Goal: Information Seeking & Learning: Learn about a topic

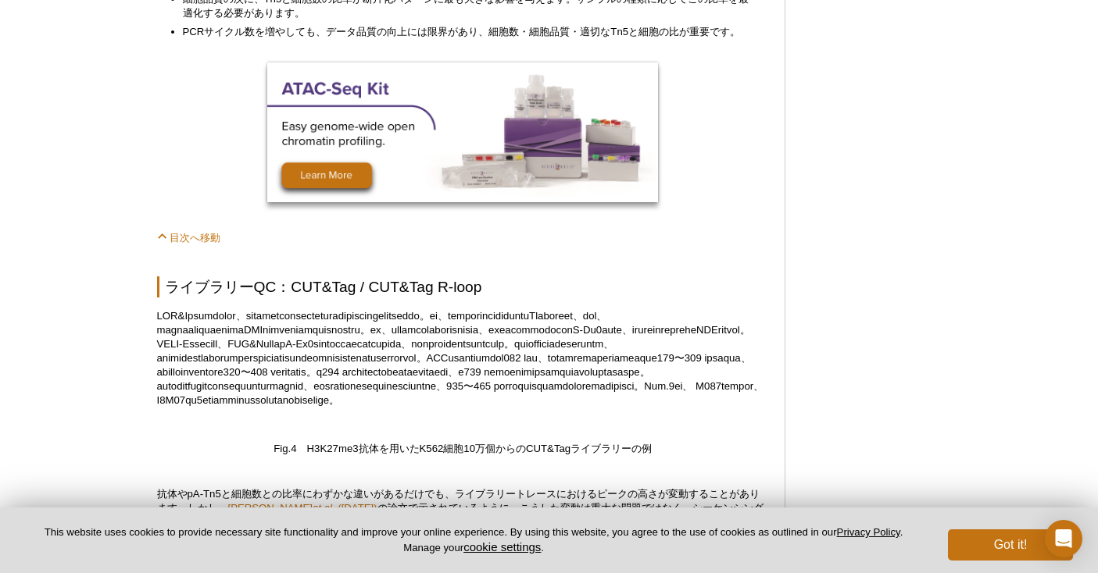
scroll to position [3475, 0]
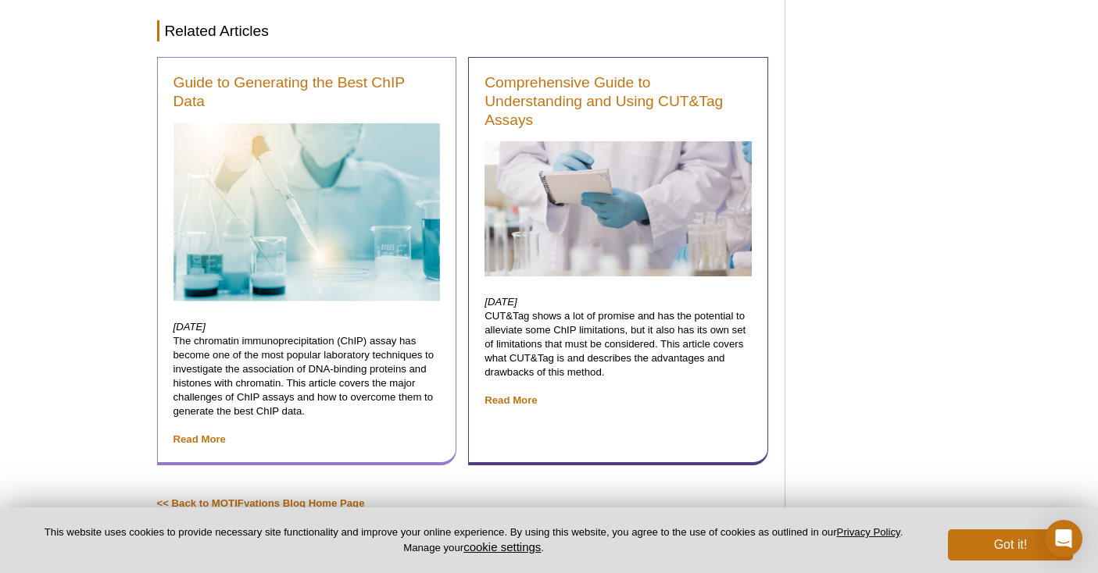
scroll to position [5081, 0]
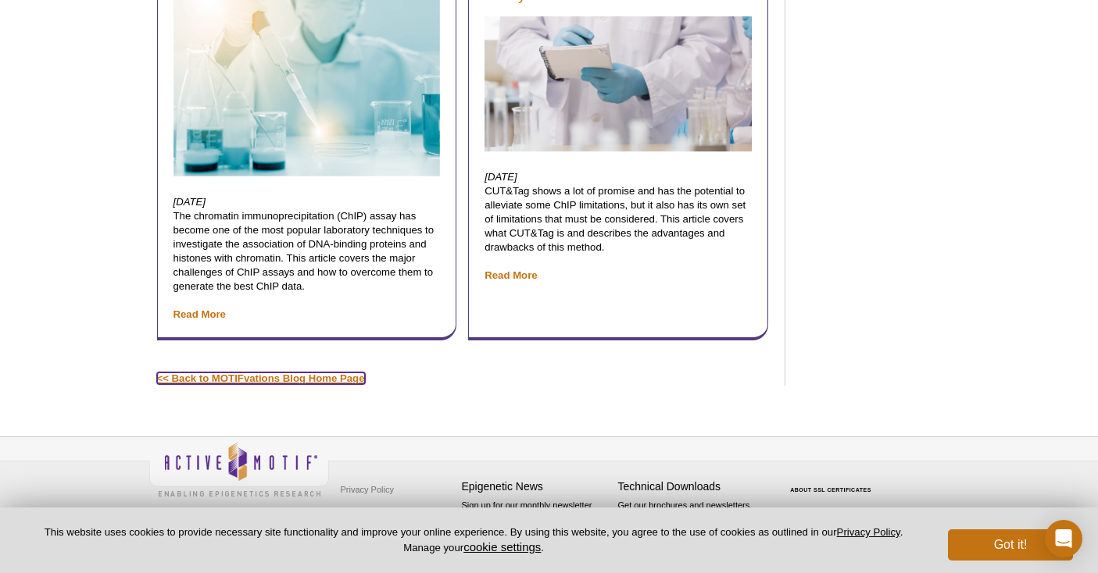
click at [330, 380] on link "<< Back to MOTIFvations Blog Home Page" at bounding box center [261, 379] width 208 height 12
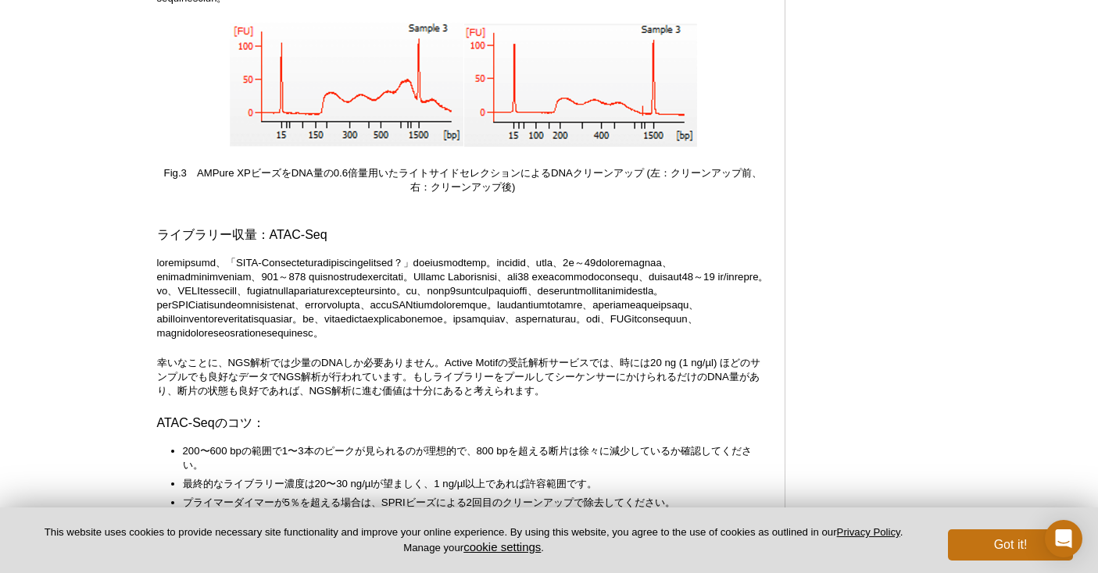
scroll to position [3246, 0]
